Goal: Information Seeking & Learning: Check status

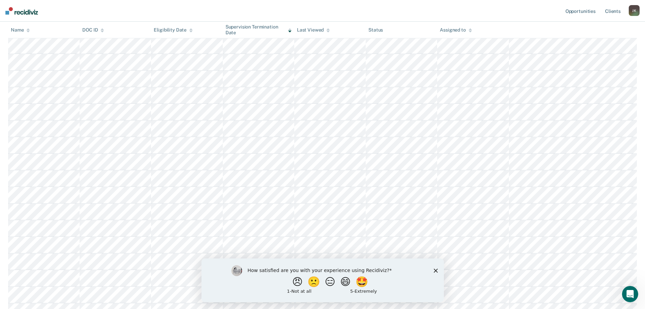
scroll to position [15, 0]
